Goal: Information Seeking & Learning: Find specific fact

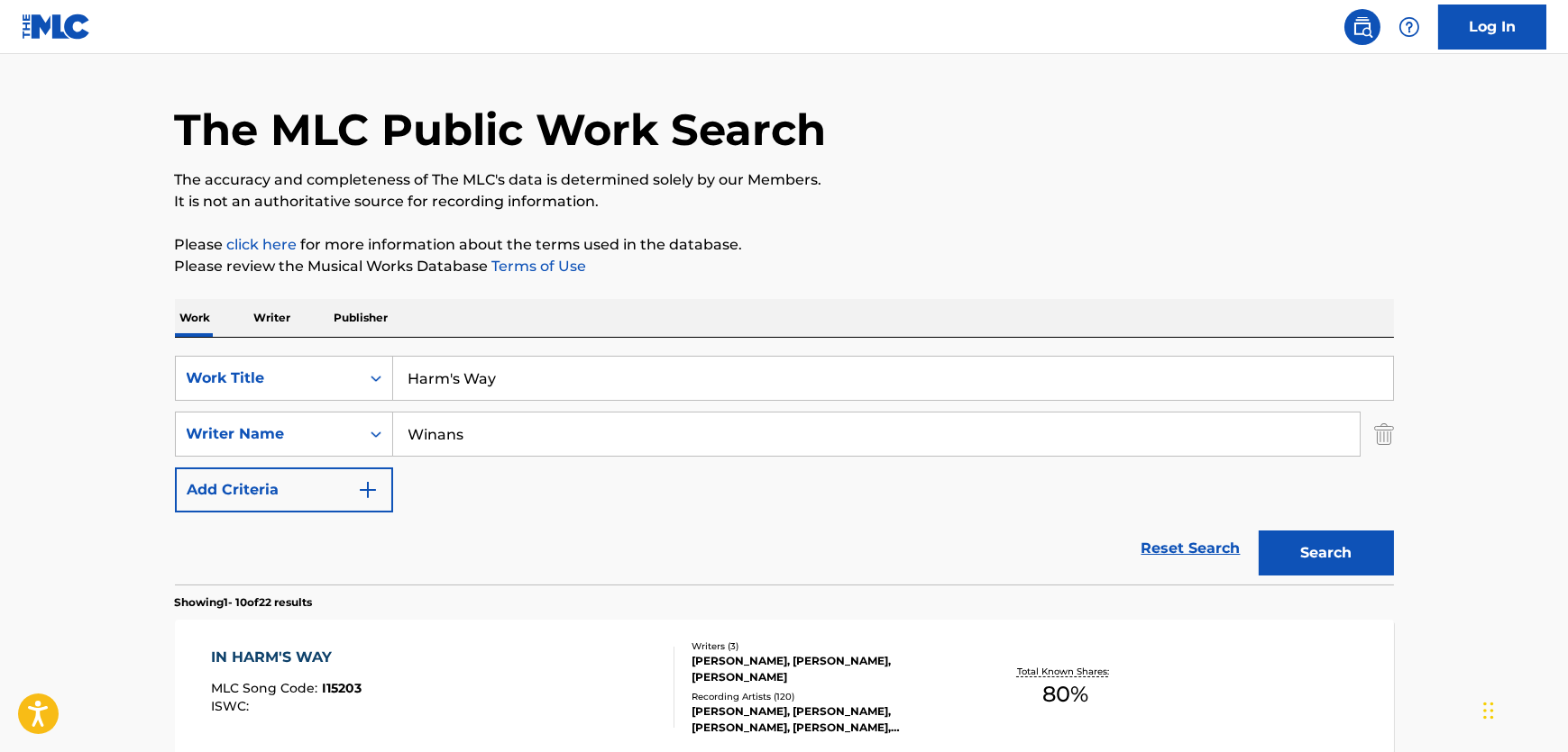
scroll to position [88, 0]
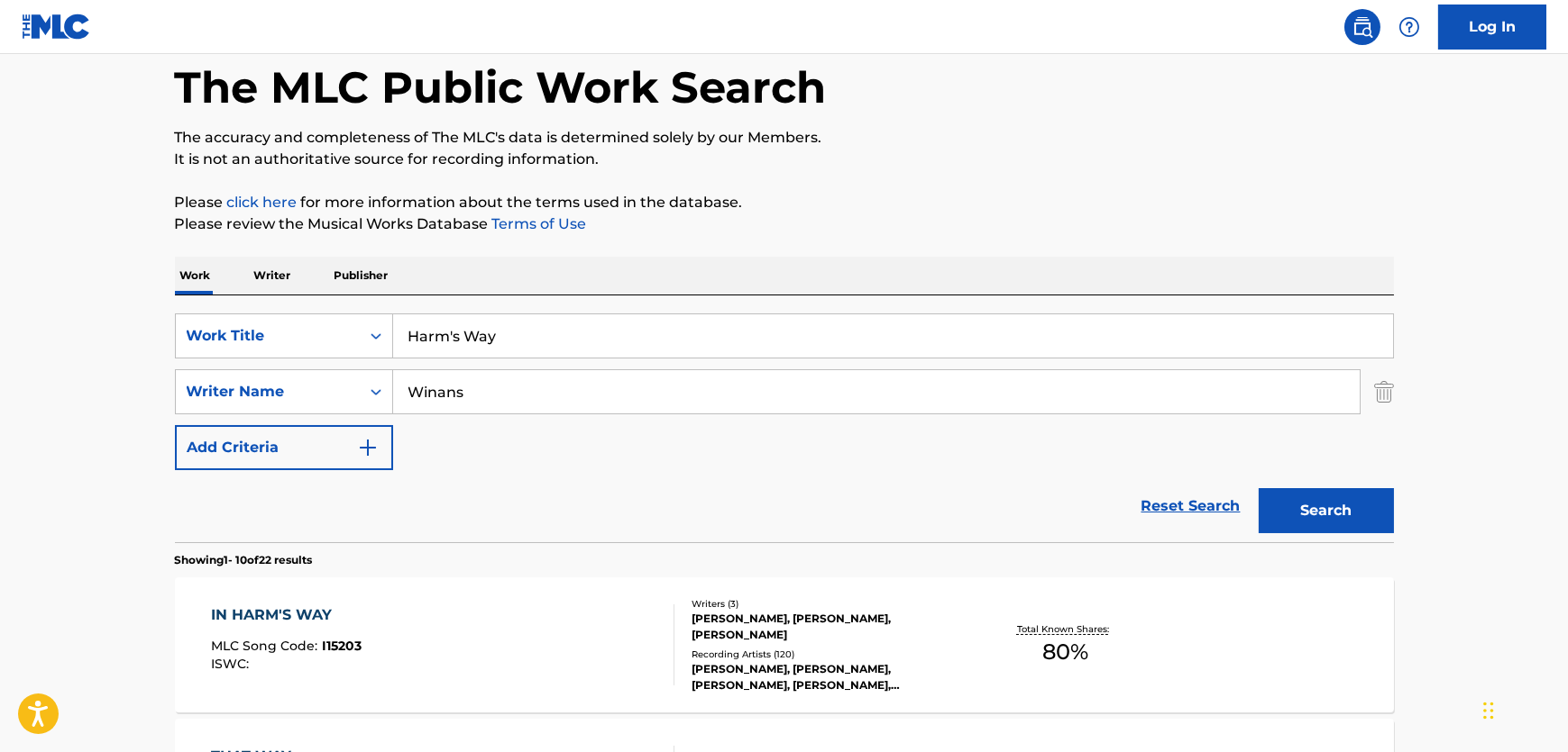
click at [556, 648] on div "IN HARM'S WAY MLC Song Code : I15203 ISWC :" at bounding box center [442, 646] width 463 height 81
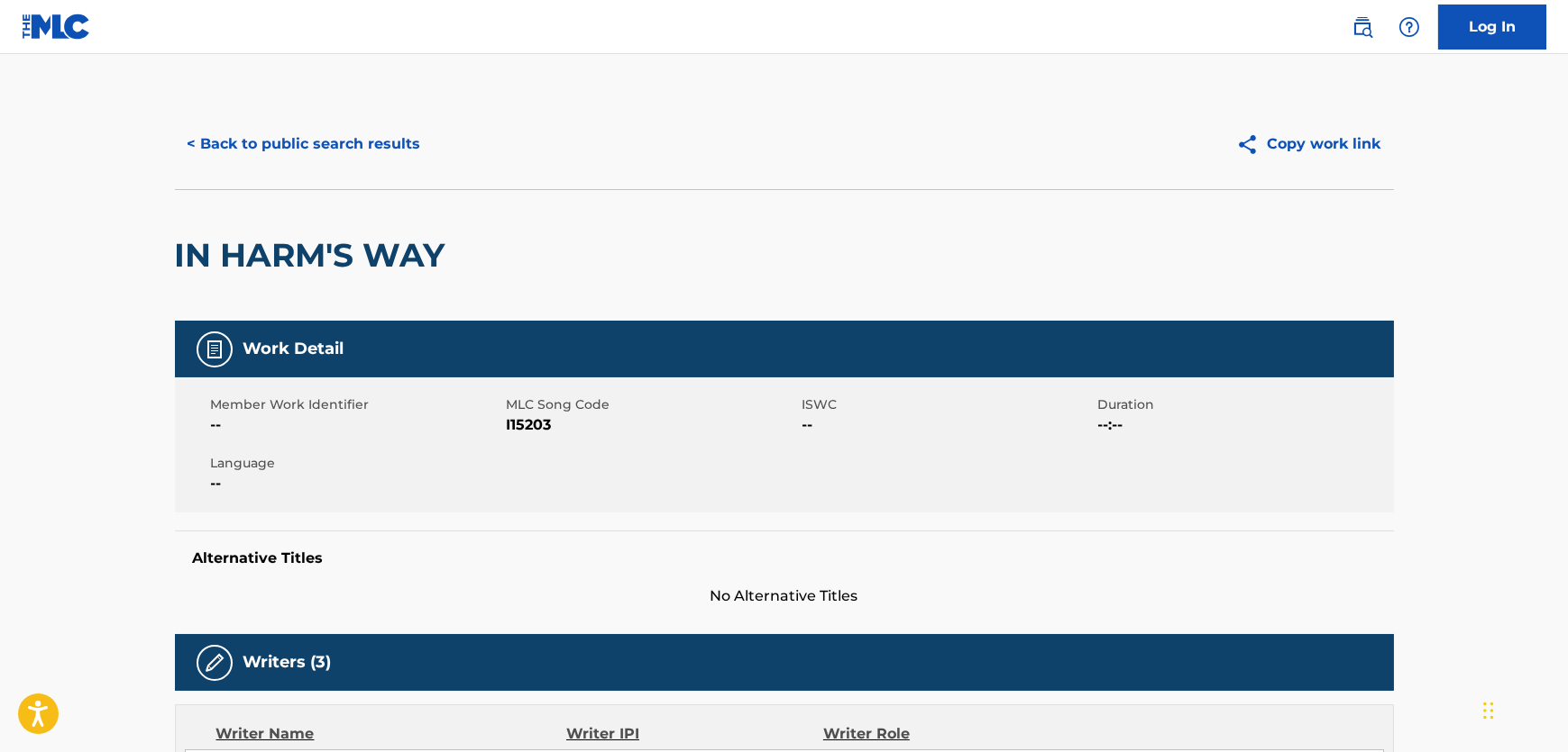
click at [545, 428] on span "I15203" at bounding box center [652, 425] width 291 height 22
copy span "I15203"
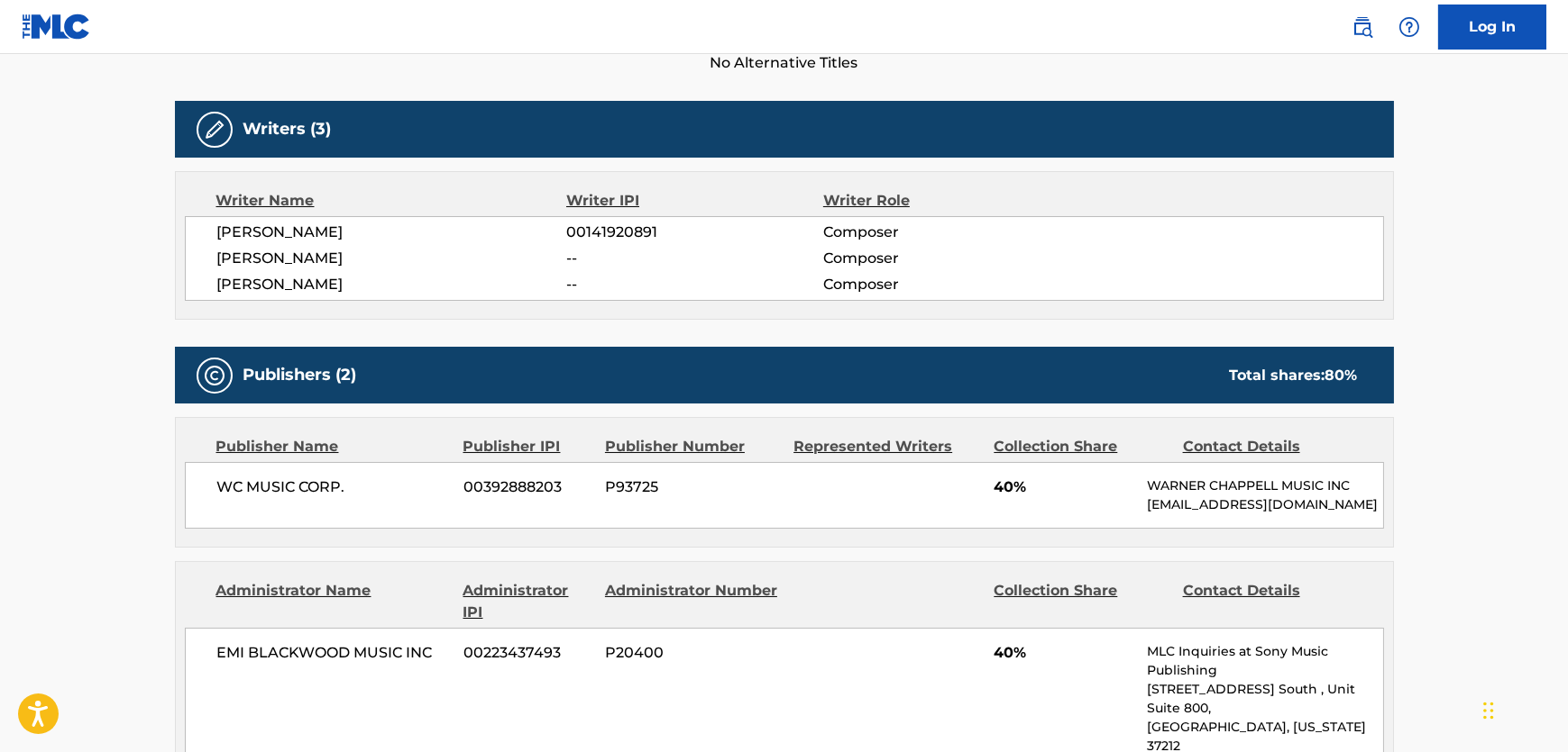
scroll to position [573, 0]
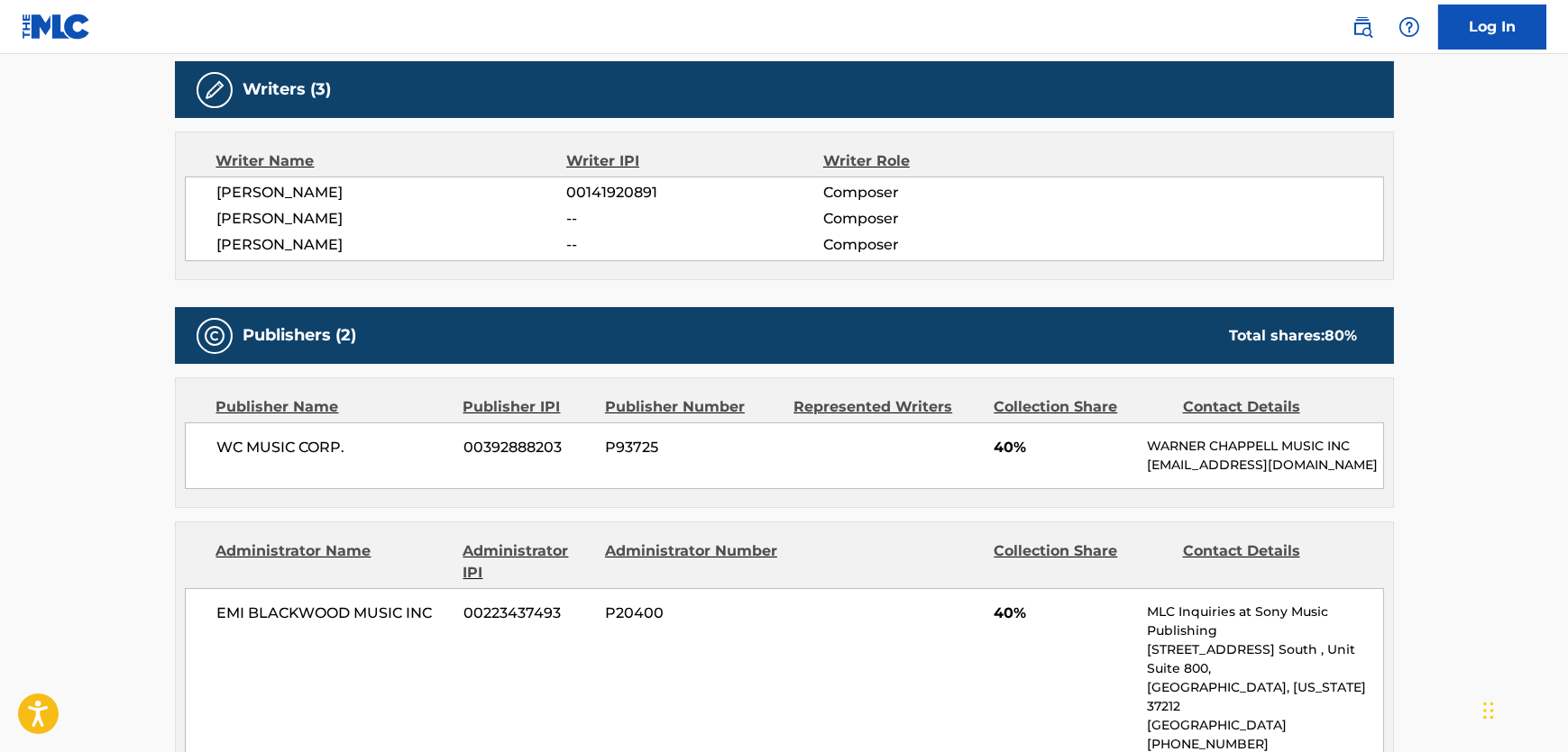
click at [243, 193] on span "[PERSON_NAME]" at bounding box center [391, 192] width 350 height 22
copy div "[PERSON_NAME]"
click at [285, 220] on span "[PERSON_NAME]" at bounding box center [391, 219] width 350 height 22
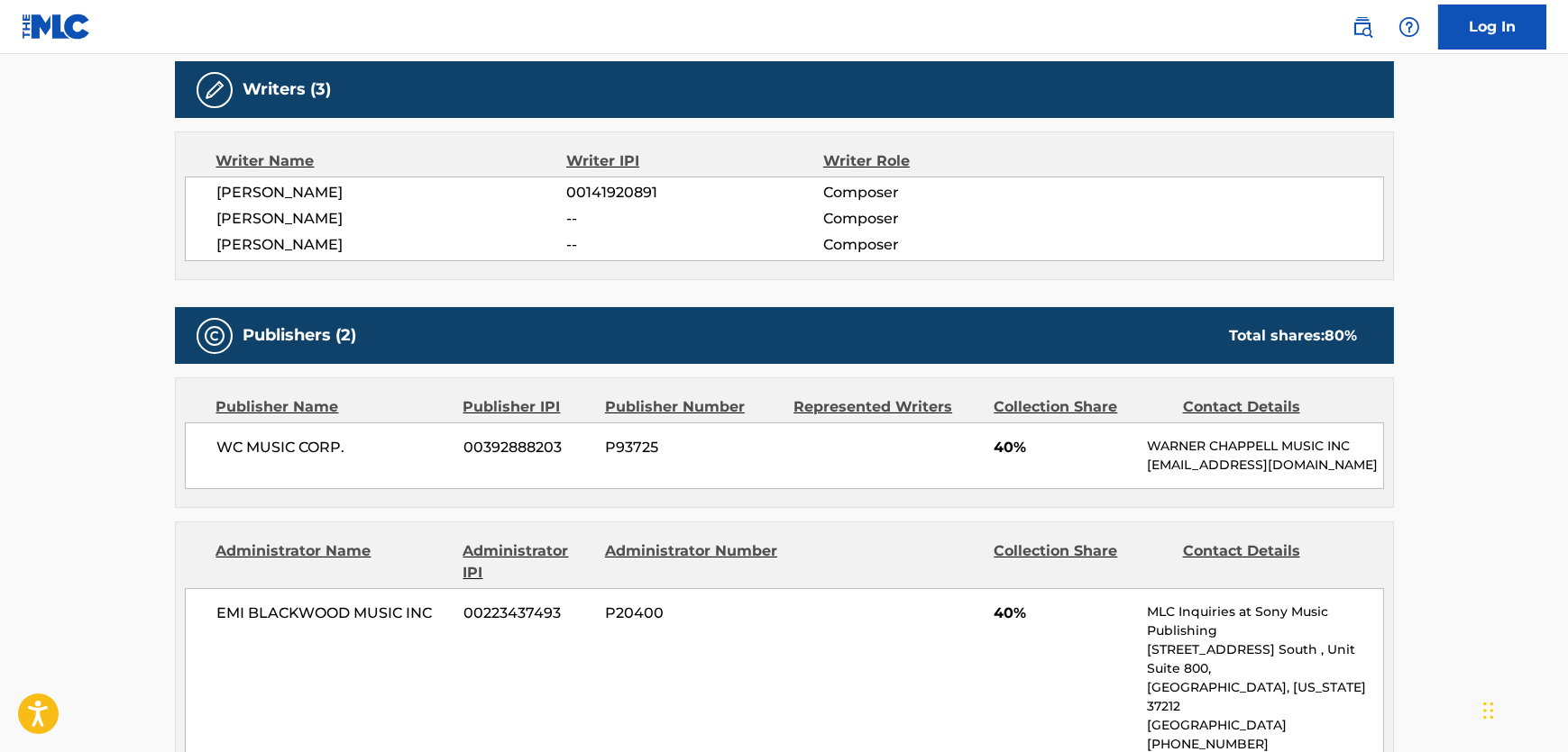
click at [285, 220] on span "[PERSON_NAME]" at bounding box center [391, 219] width 350 height 22
copy div "[PERSON_NAME]"
click at [281, 233] on div "[PERSON_NAME] 00141920891 Composer [PERSON_NAME] -- Composer [PERSON_NAME] -- C…" at bounding box center [784, 219] width 1199 height 85
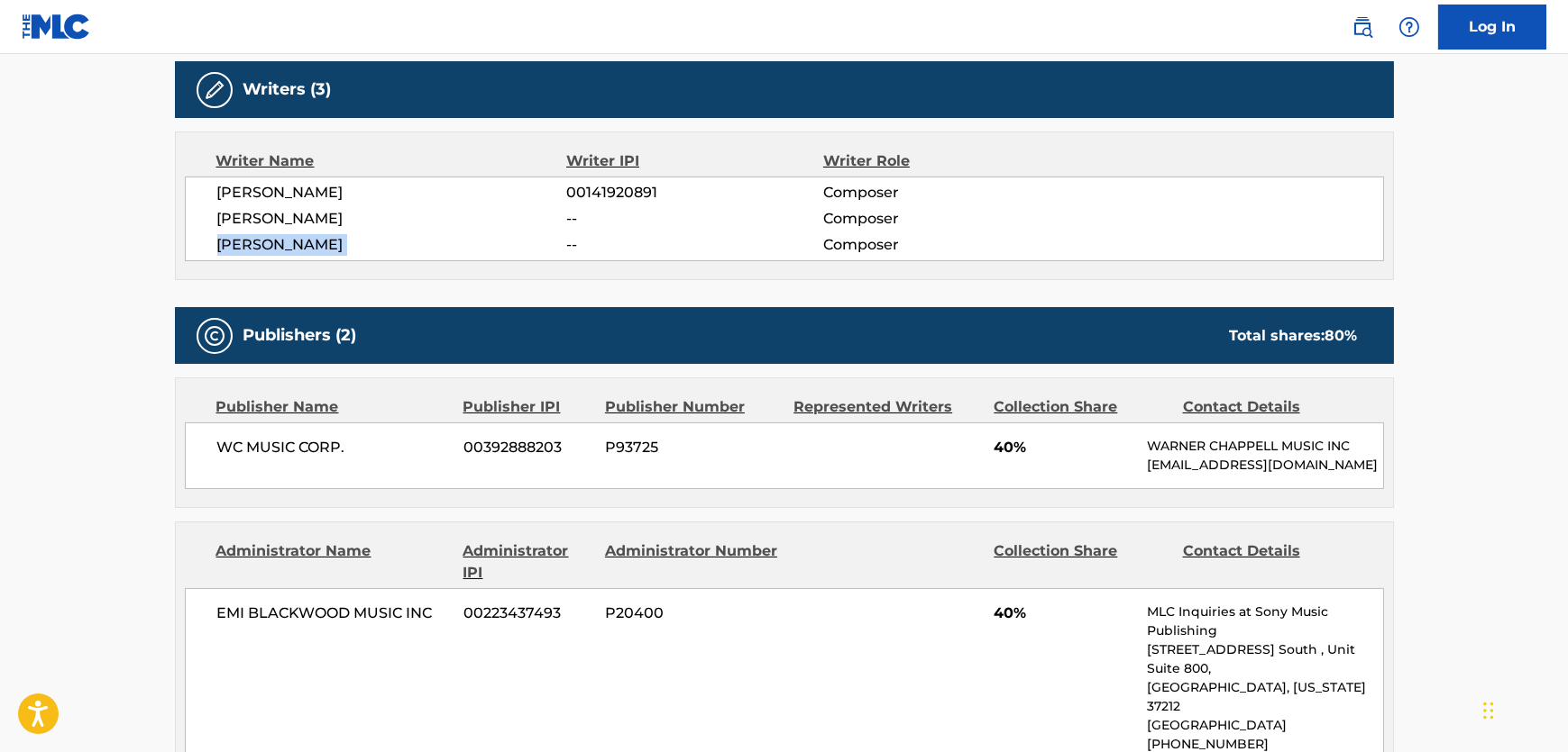
click at [281, 233] on div "[PERSON_NAME] 00141920891 Composer [PERSON_NAME] -- Composer [PERSON_NAME] -- C…" at bounding box center [784, 219] width 1199 height 85
copy div "[PERSON_NAME]"
click at [242, 450] on span "WC MUSIC CORP." at bounding box center [334, 448] width 234 height 22
click at [242, 447] on span "WC MUSIC CORP." at bounding box center [334, 448] width 234 height 22
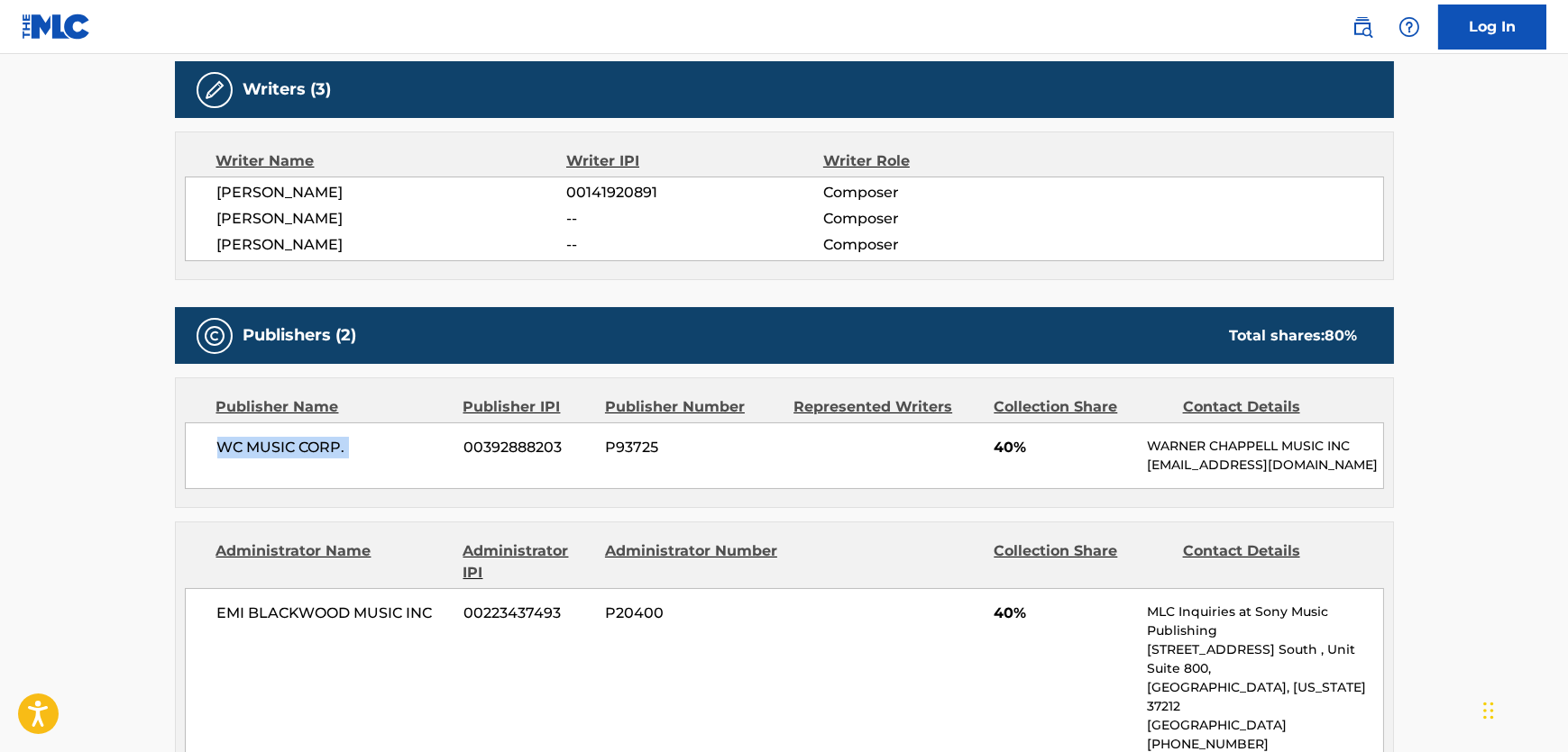
copy div "WC MUSIC CORP."
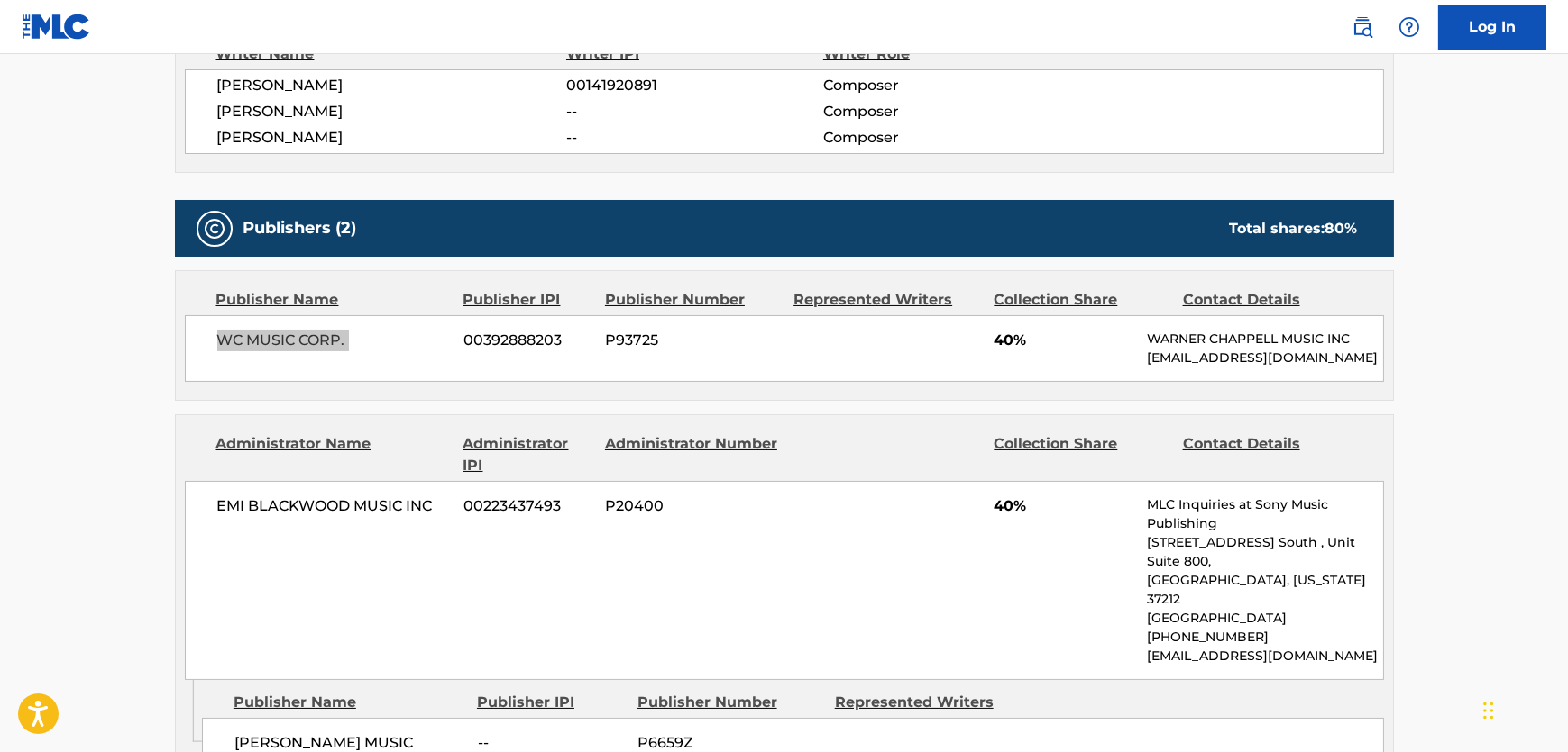
scroll to position [901, 0]
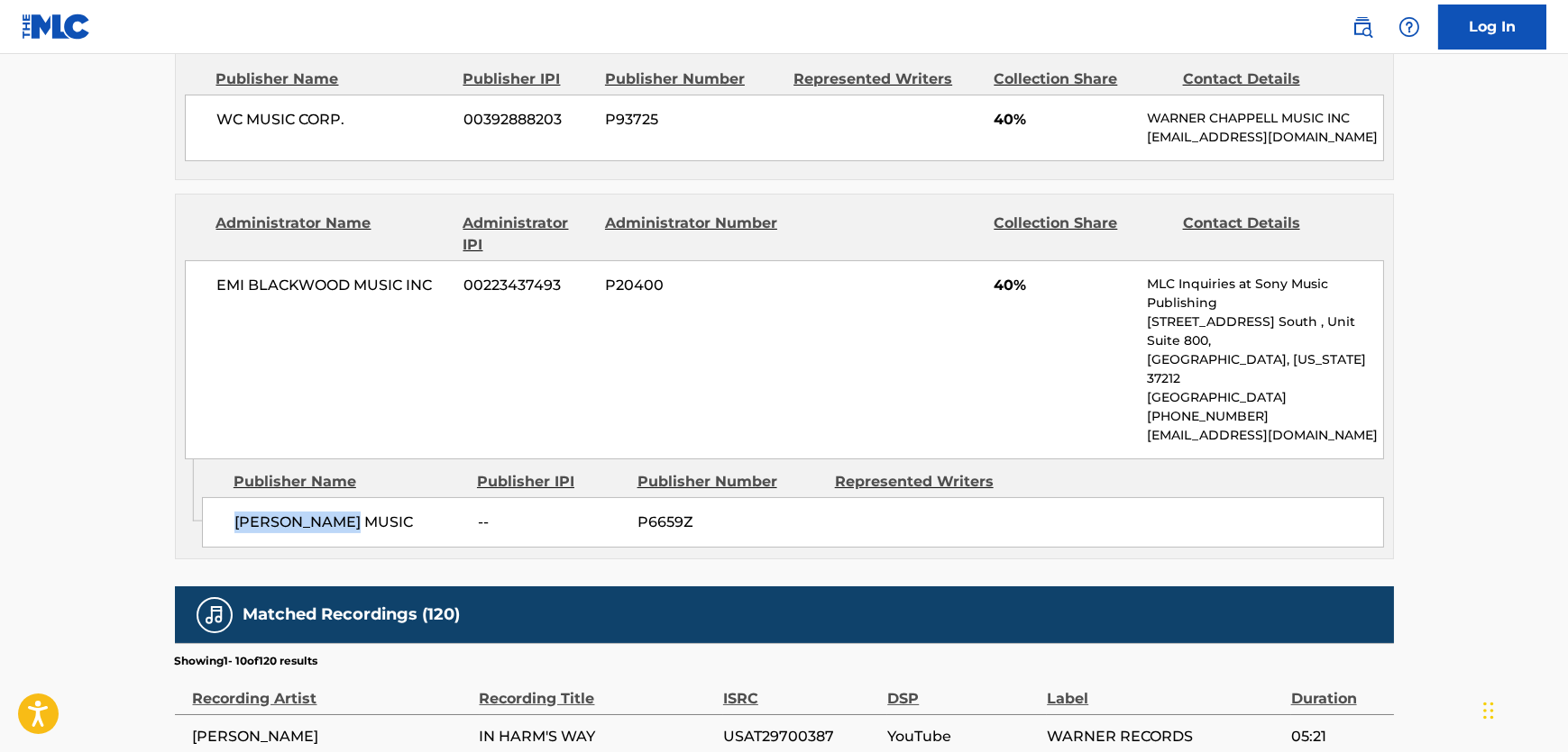
drag, startPoint x: 370, startPoint y: 482, endPoint x: 9, endPoint y: 475, distance: 361.1
click at [235, 512] on span "[PERSON_NAME] MUSIC" at bounding box center [350, 522] width 230 height 22
copy span "[PERSON_NAME] MUSIC"
drag, startPoint x: 436, startPoint y: 284, endPoint x: 216, endPoint y: 293, distance: 220.2
click at [217, 293] on span "EMI BLACKWOOD MUSIC INC" at bounding box center [334, 286] width 234 height 22
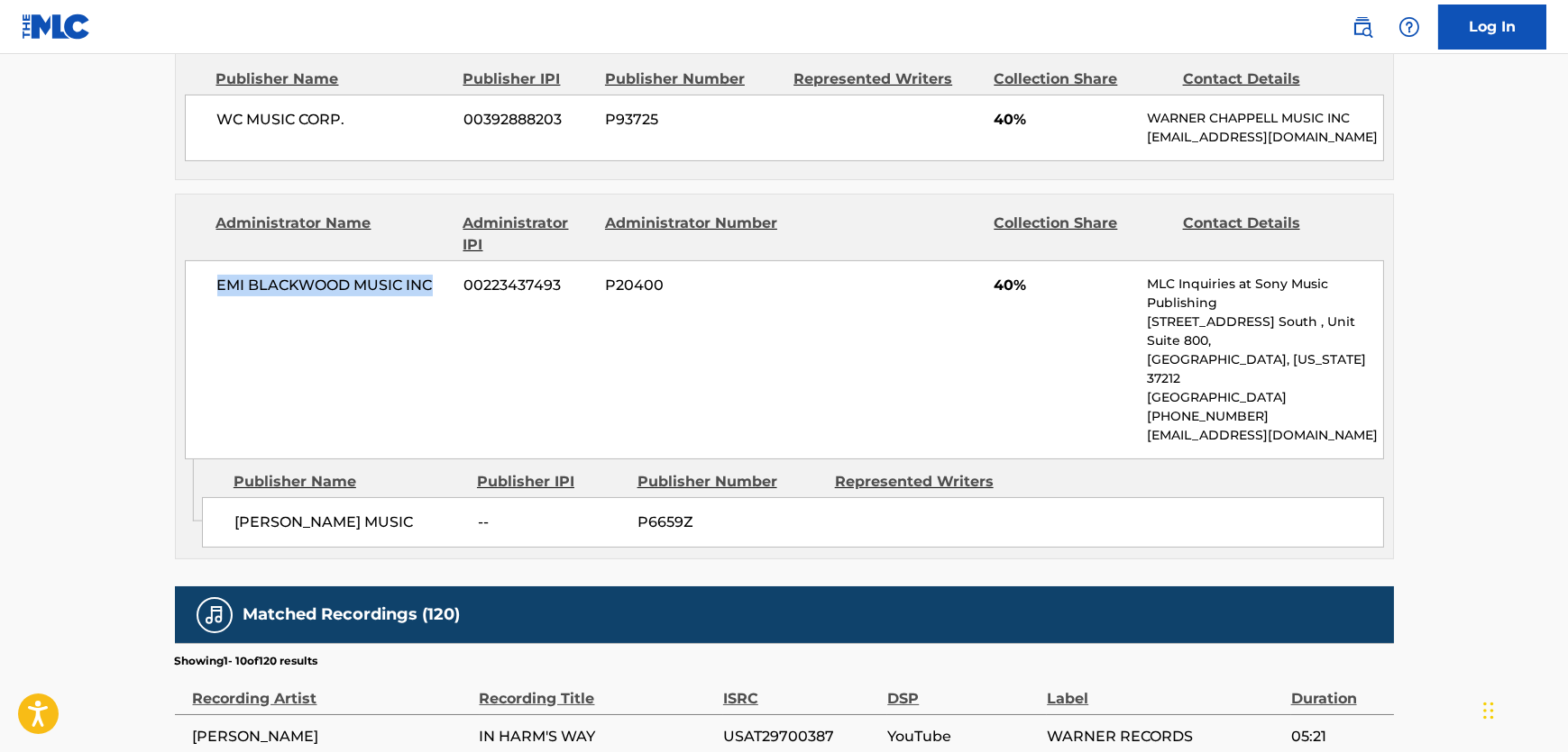
copy span "EMI BLACKWOOD MUSIC INC"
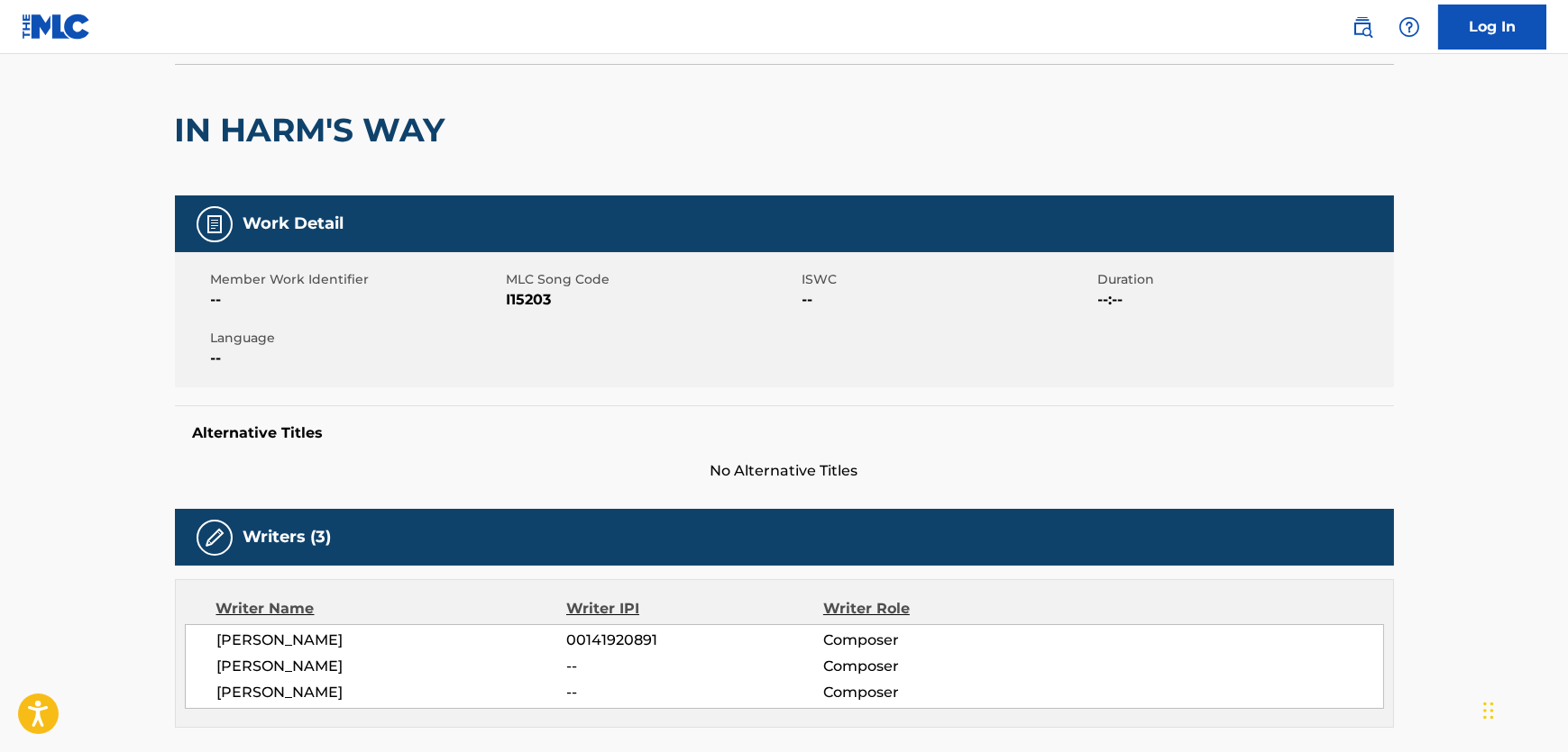
scroll to position [0, 0]
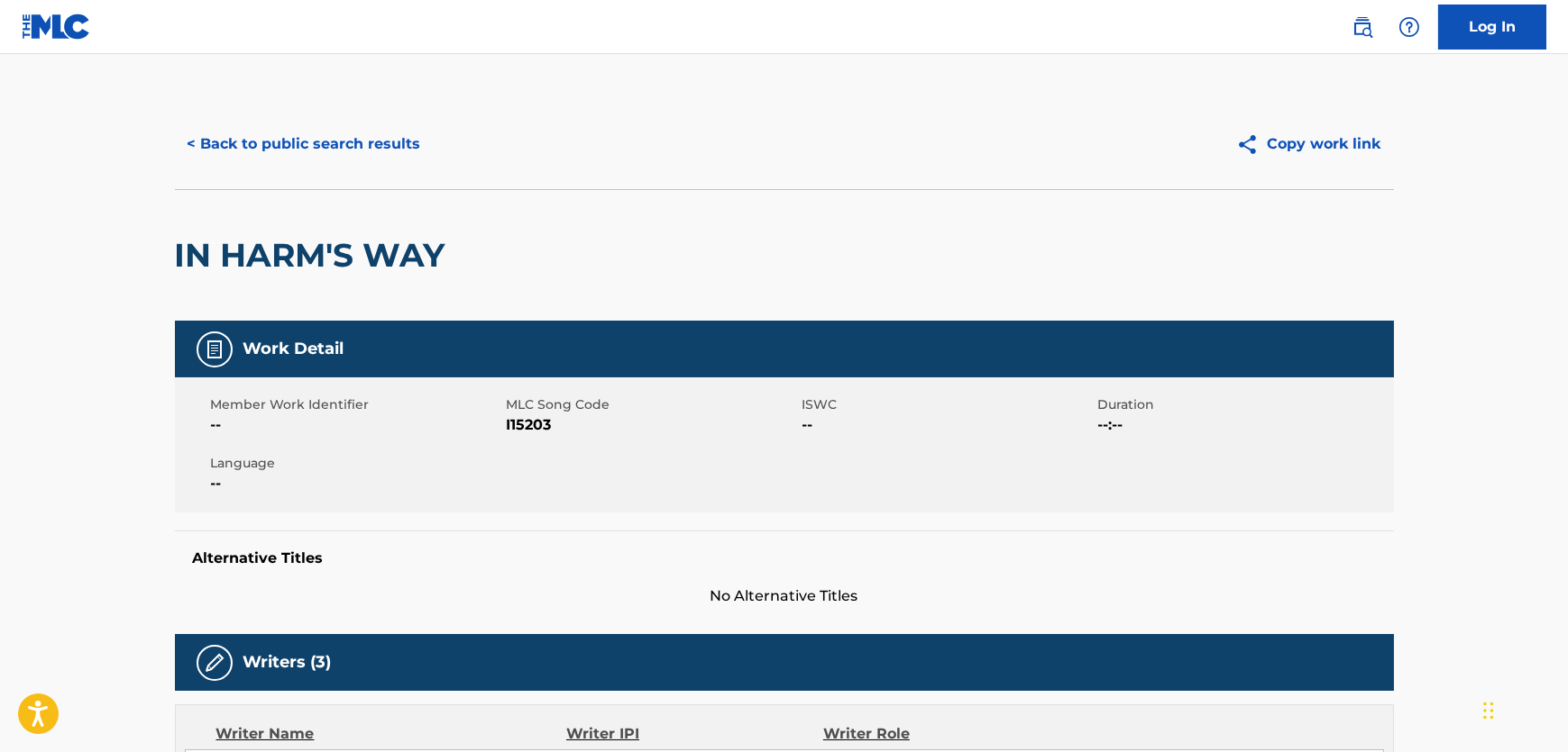
drag, startPoint x: 400, startPoint y: 118, endPoint x: 403, endPoint y: 155, distance: 37.1
click at [402, 119] on div "< Back to public search results Copy work link" at bounding box center [784, 144] width 1219 height 90
click at [403, 161] on button "< Back to public search results" at bounding box center [305, 144] width 258 height 45
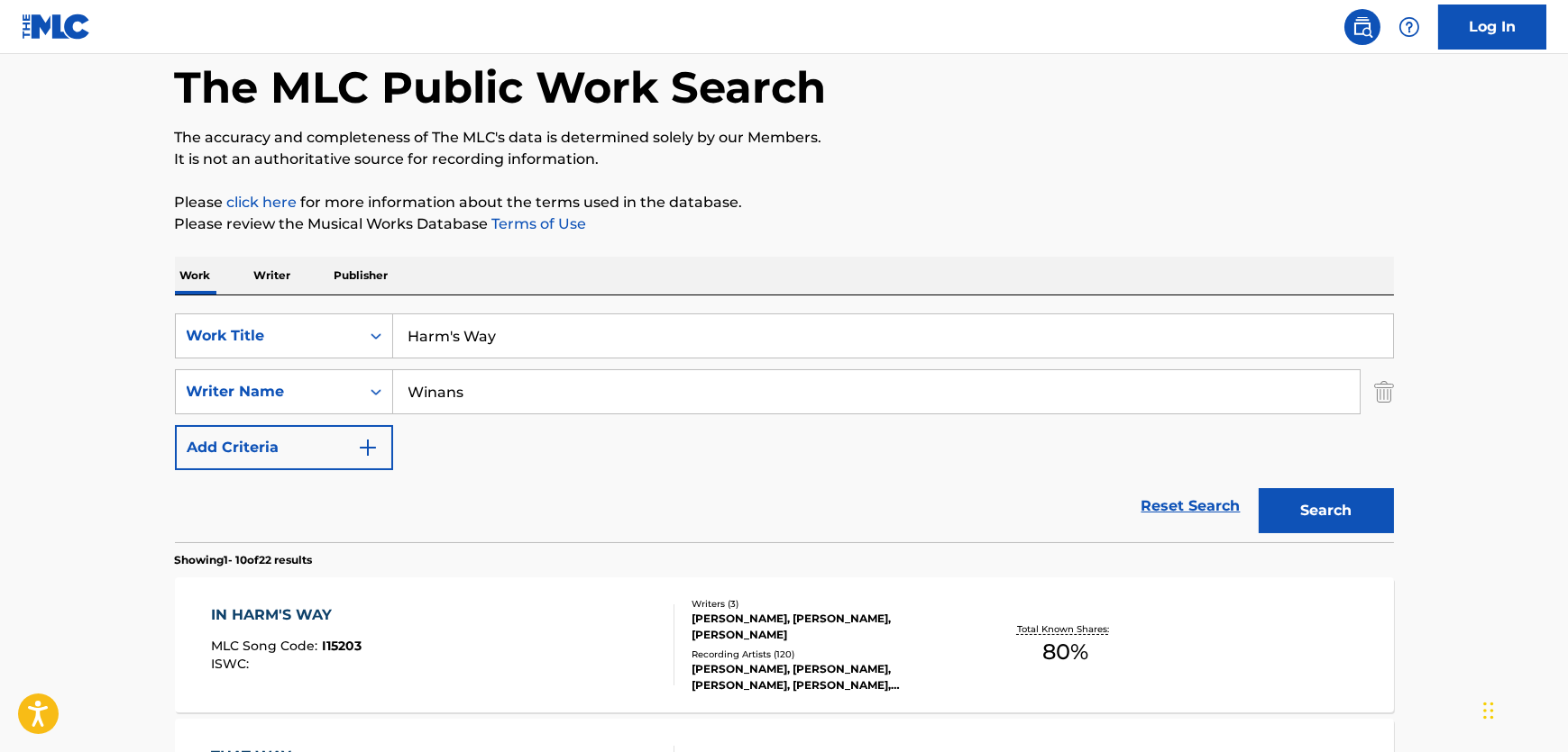
drag, startPoint x: 537, startPoint y: 337, endPoint x: 42, endPoint y: 287, distance: 497.5
paste input "[PERSON_NAME]"
type input "[PERSON_NAME]"
drag, startPoint x: 483, startPoint y: 392, endPoint x: 190, endPoint y: 392, distance: 293.0
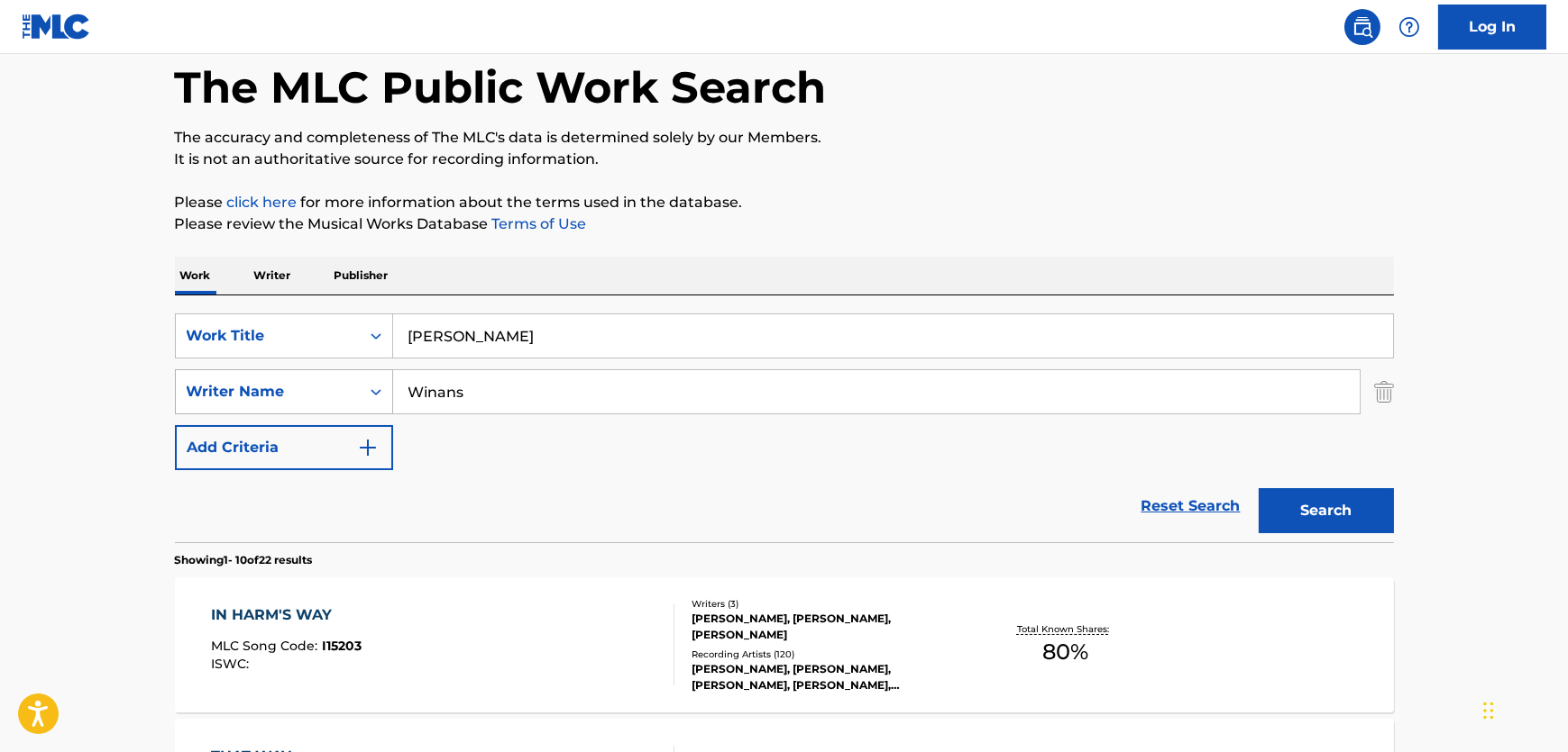
click at [190, 392] on div "SearchWithCriteria4f7a0977-4cb1-4b3e-a83c-c01fb8c4e3f9 Writer Name Winans" at bounding box center [784, 392] width 1219 height 45
paste input "[PERSON_NAME]"
type input "[PERSON_NAME]"
drag, startPoint x: 1311, startPoint y: 535, endPoint x: 1356, endPoint y: 474, distance: 75.8
click at [1314, 525] on div "Search" at bounding box center [1321, 506] width 144 height 72
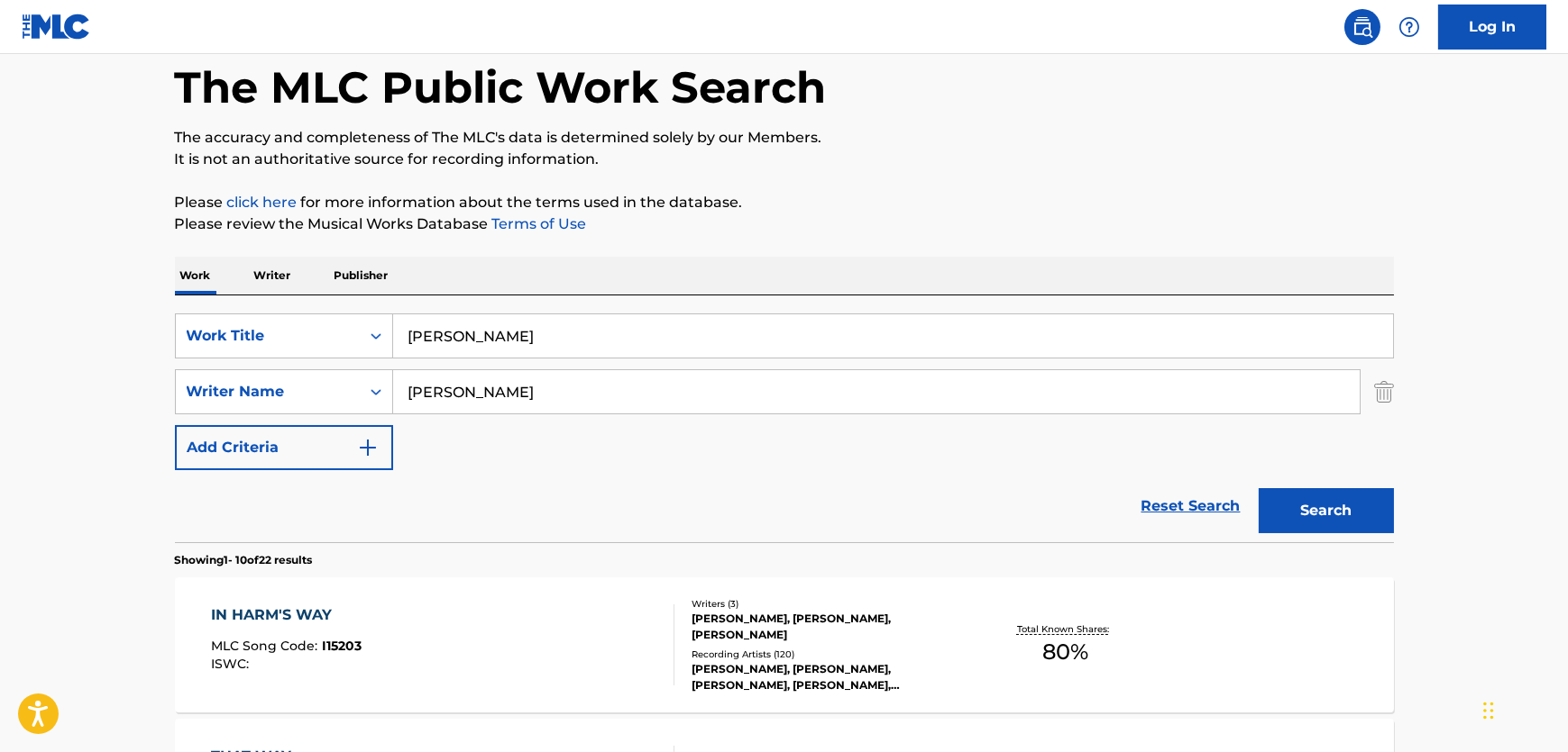
click at [1356, 476] on div "Search" at bounding box center [1321, 506] width 144 height 72
click at [1339, 513] on button "Search" at bounding box center [1326, 511] width 135 height 45
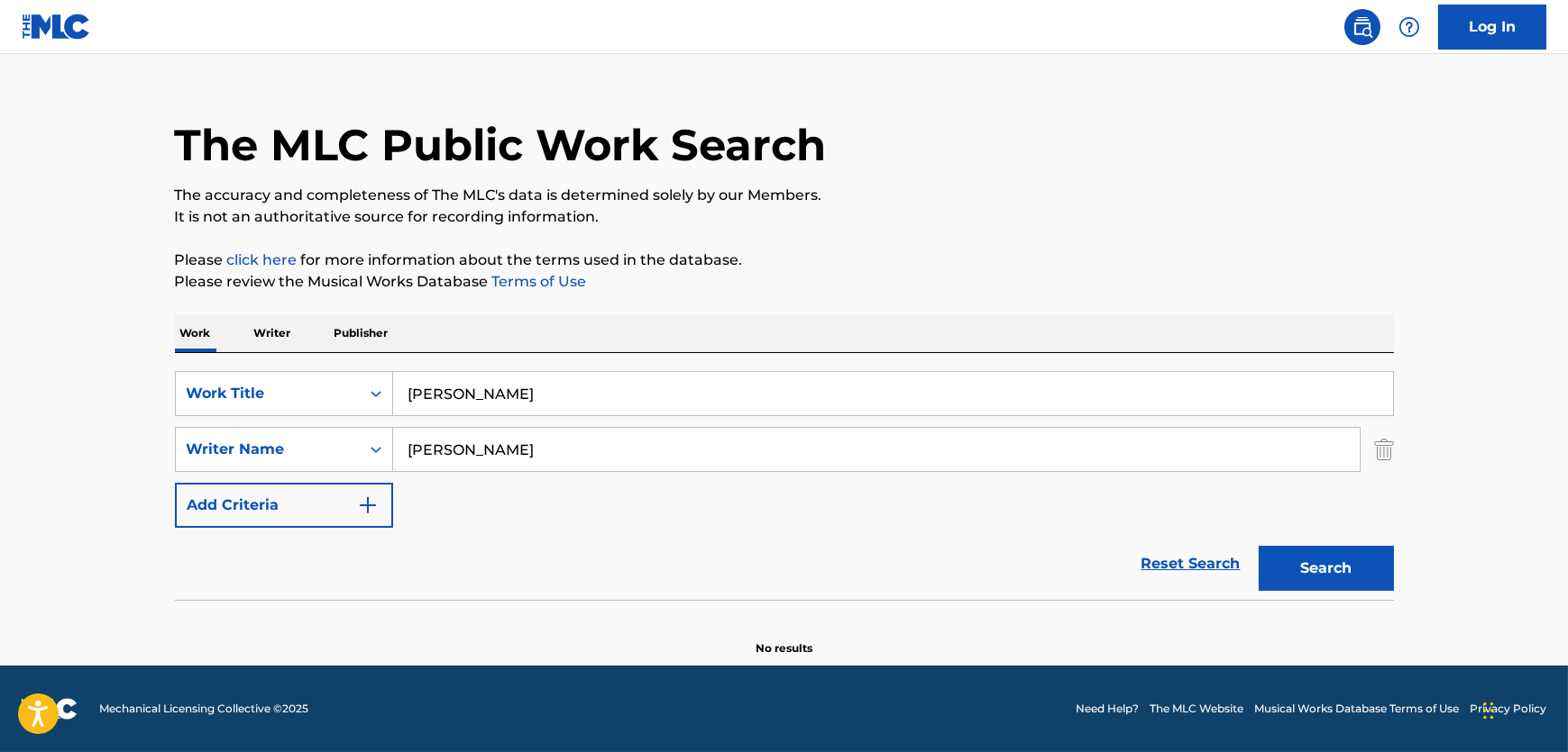
scroll to position [28, 0]
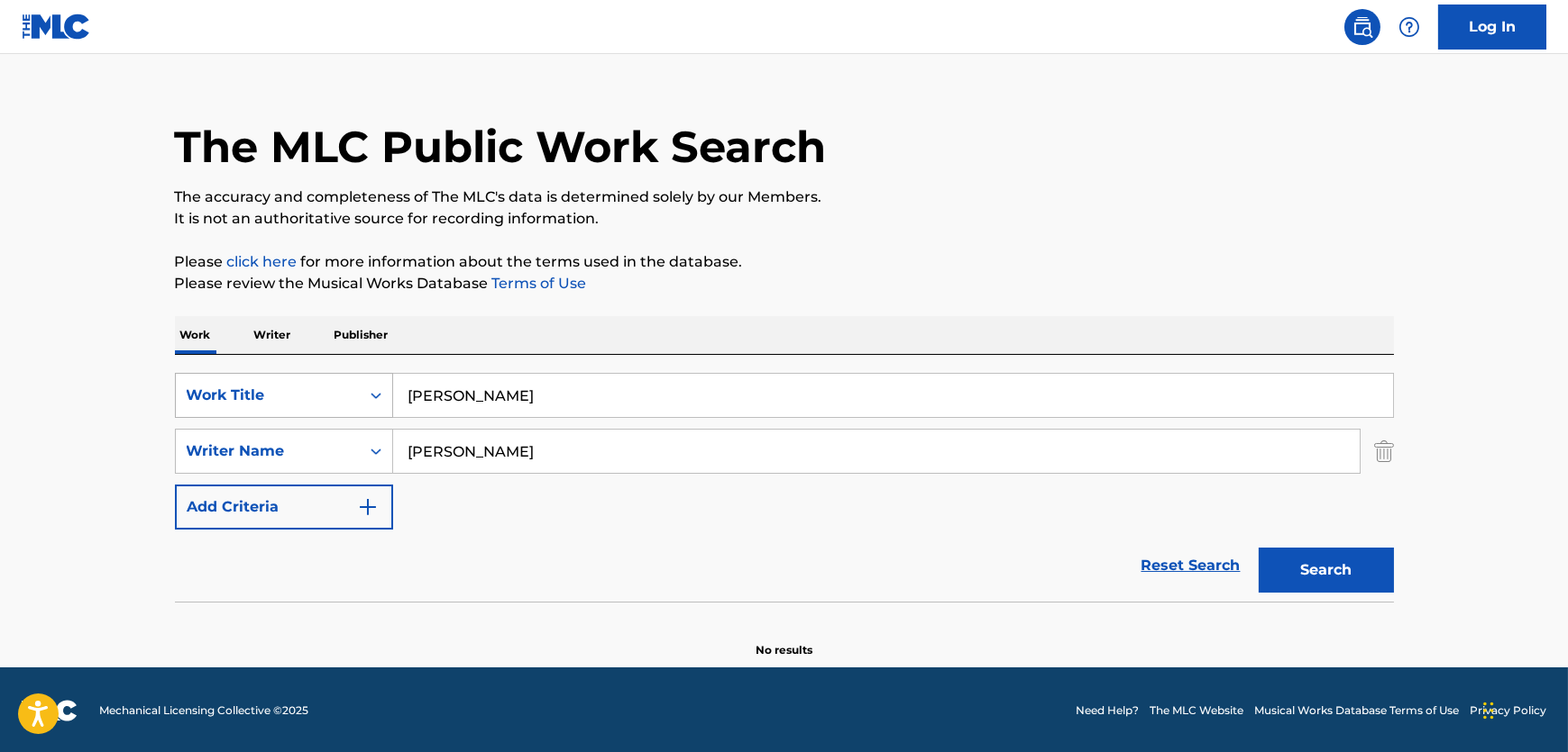
drag, startPoint x: 551, startPoint y: 446, endPoint x: 272, endPoint y: 404, distance: 282.1
click at [272, 404] on div "SearchWithCriteria5445df02-050b-4c0a-bd86-f8c98d8cec64 Work Title Aye Khuda Sea…" at bounding box center [784, 451] width 1219 height 156
click at [1259, 548] on button "Search" at bounding box center [1326, 570] width 135 height 45
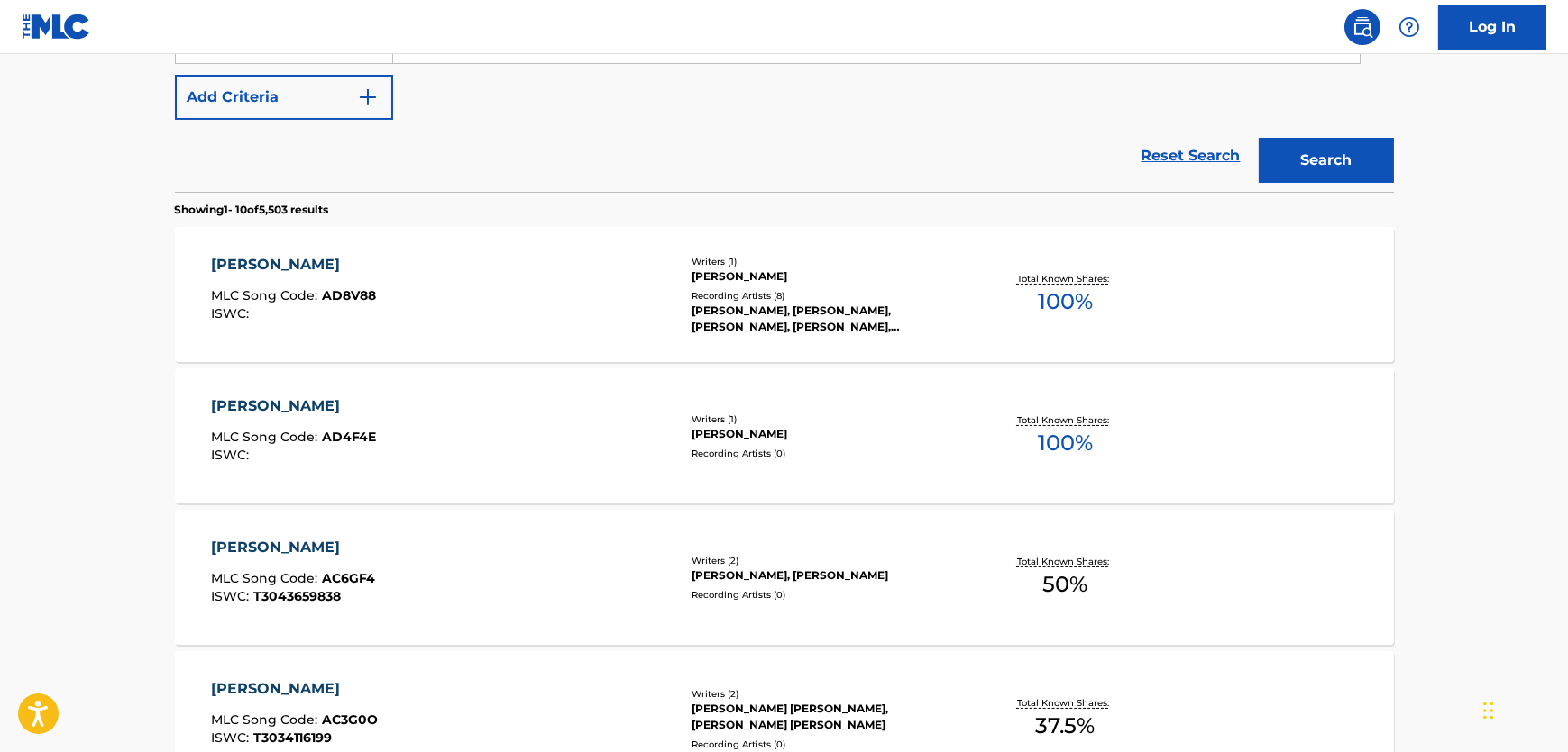
scroll to position [192, 0]
